Goal: Task Accomplishment & Management: Use online tool/utility

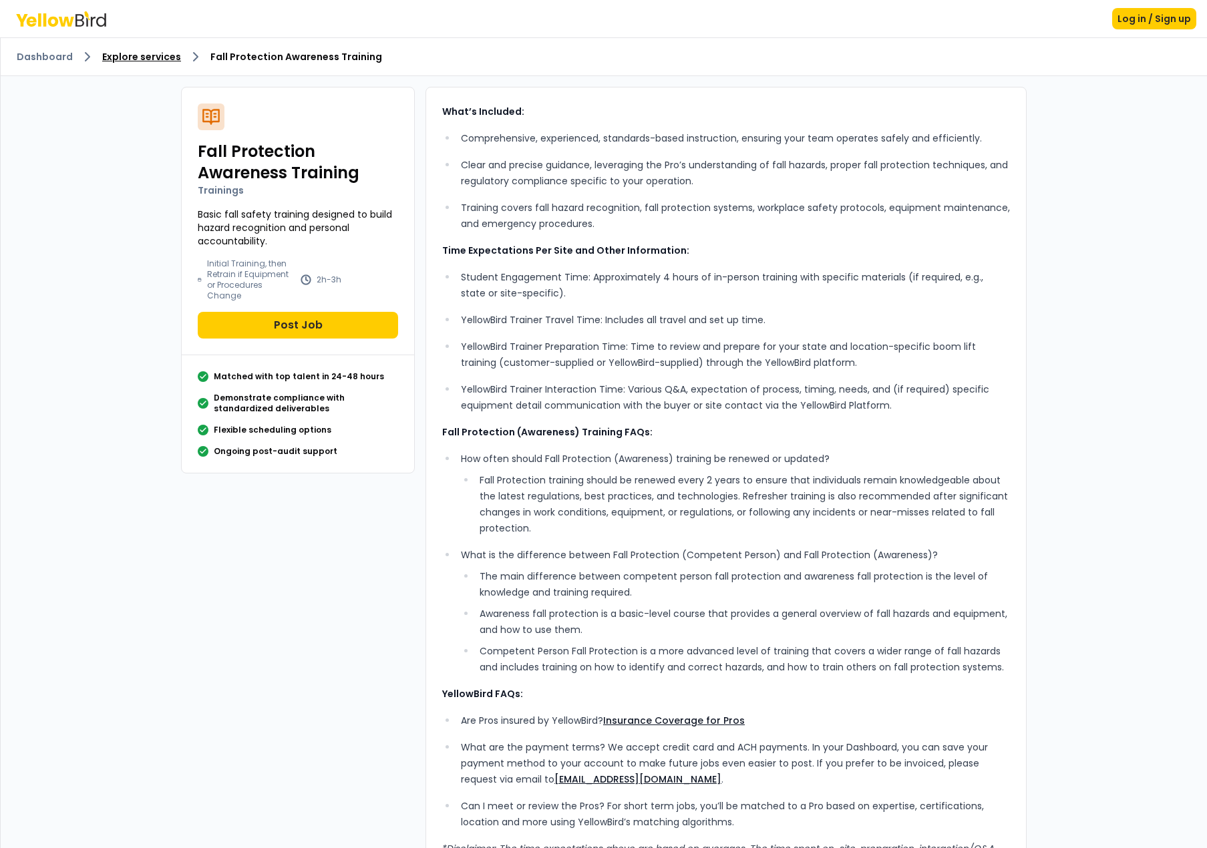
click at [122, 53] on link "Explore services" at bounding box center [141, 56] width 79 height 13
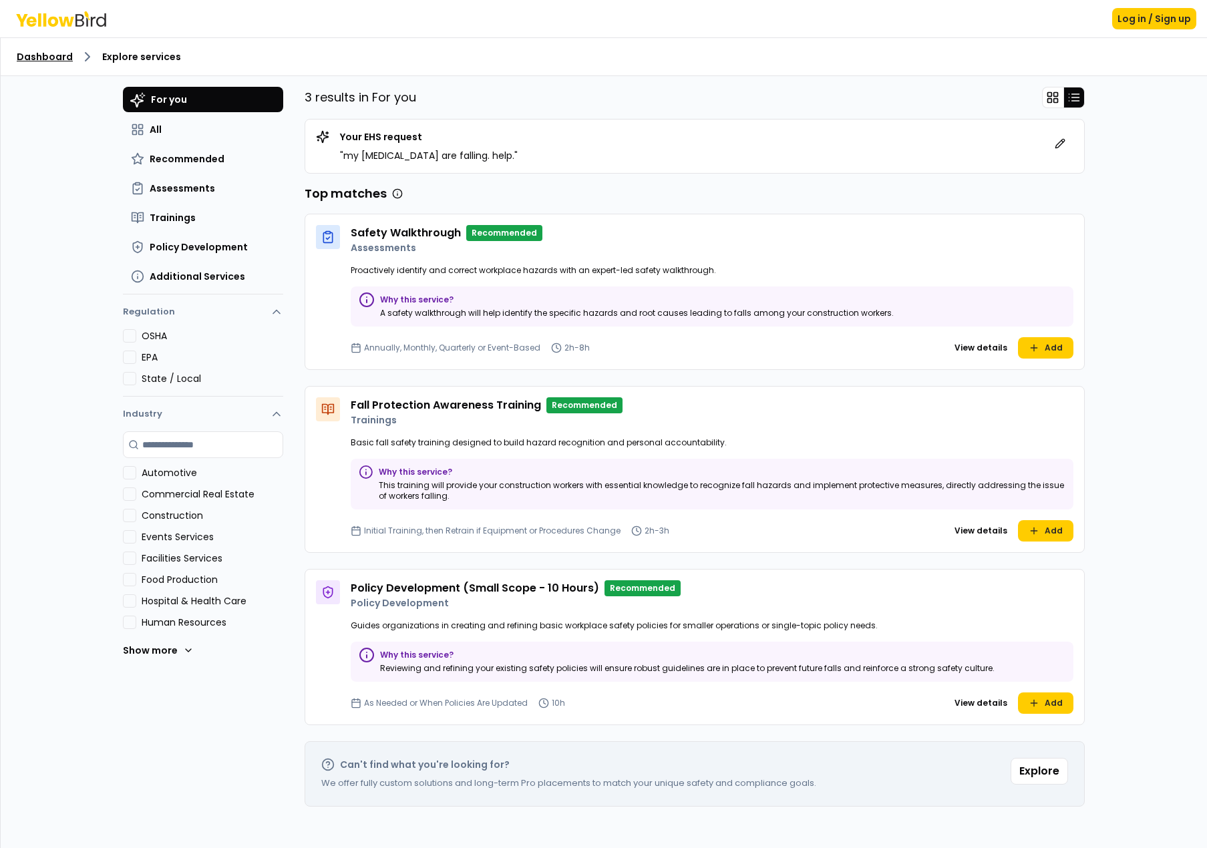
click at [67, 56] on link "Dashboard" at bounding box center [45, 56] width 56 height 13
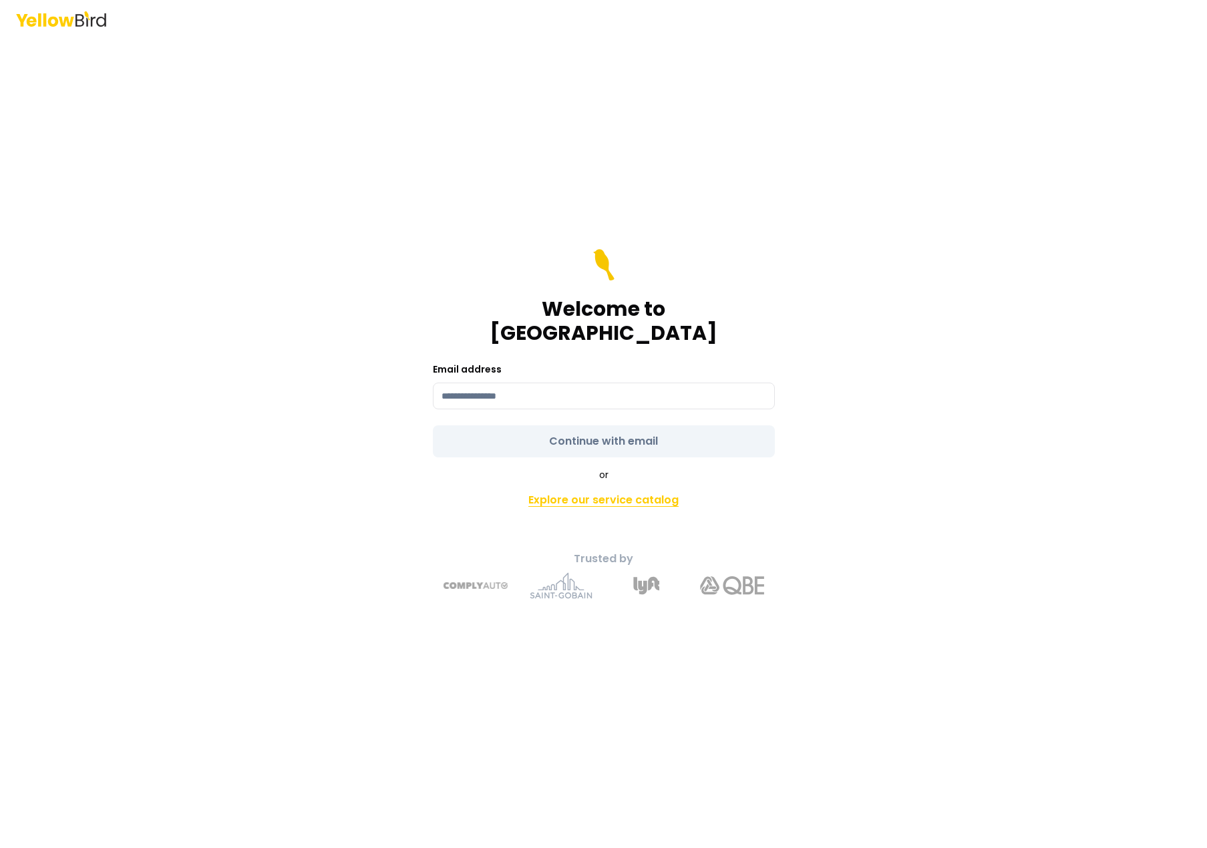
click at [645, 490] on link "Explore our service catalog" at bounding box center [604, 500] width 470 height 27
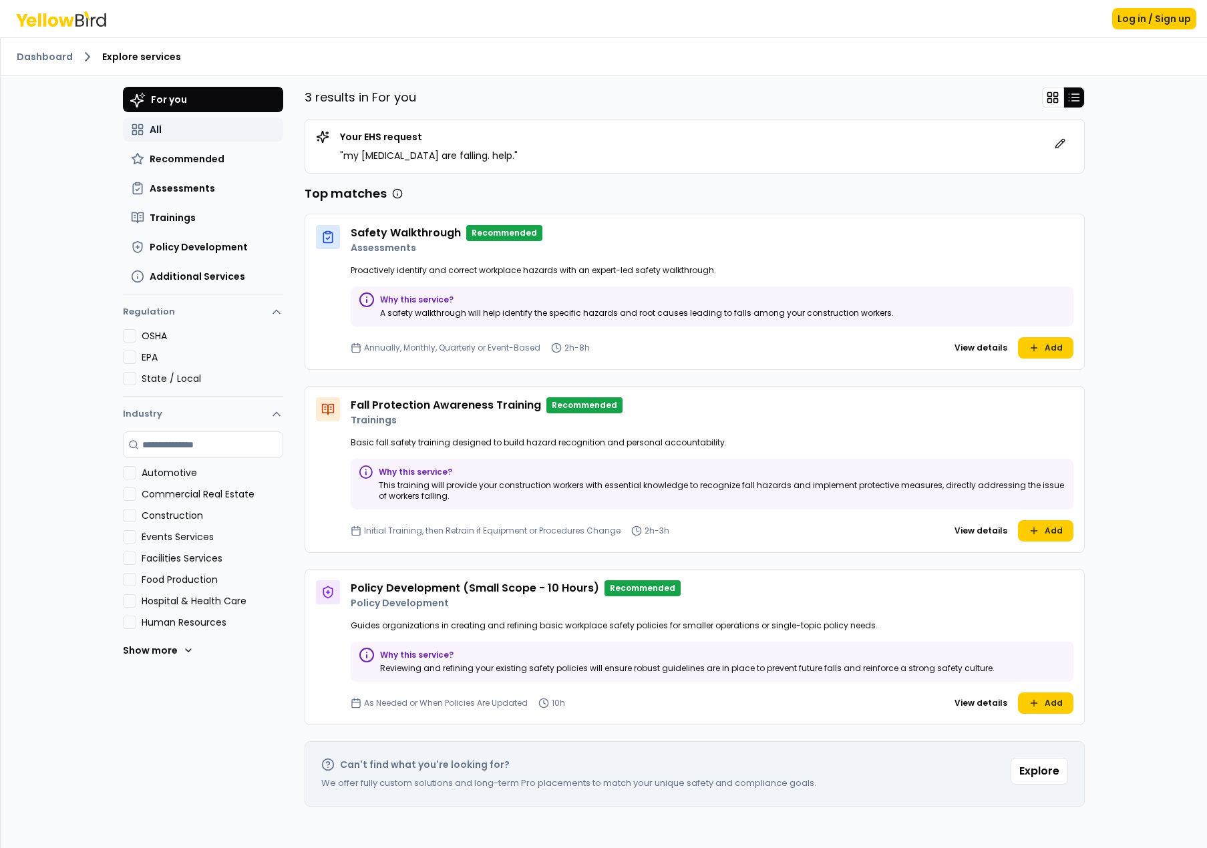
click at [148, 125] on button "All" at bounding box center [203, 130] width 160 height 24
